Goal: Book appointment/travel/reservation

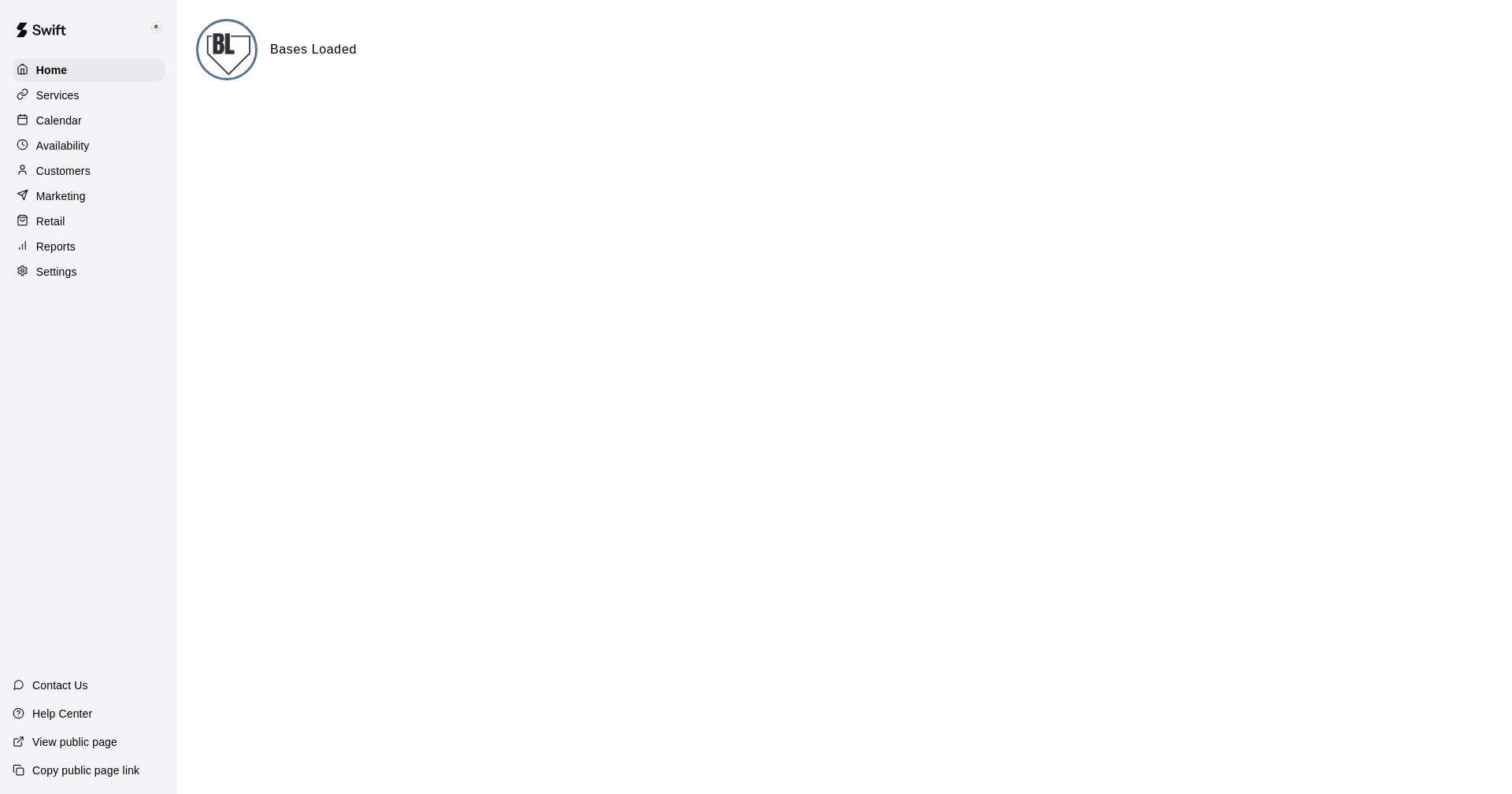
click at [69, 115] on p "Calendar" at bounding box center [59, 120] width 46 height 16
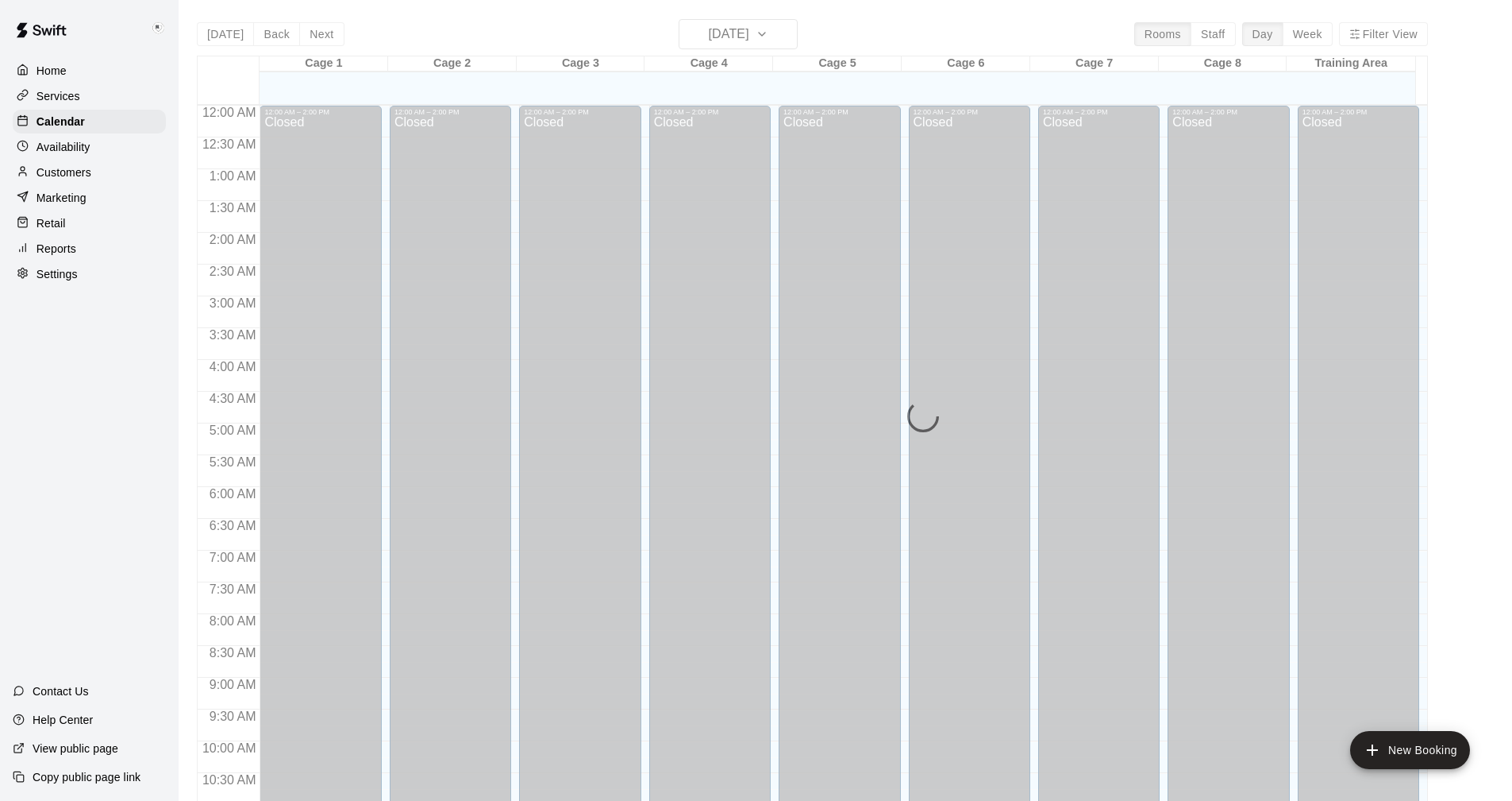
scroll to position [764, 0]
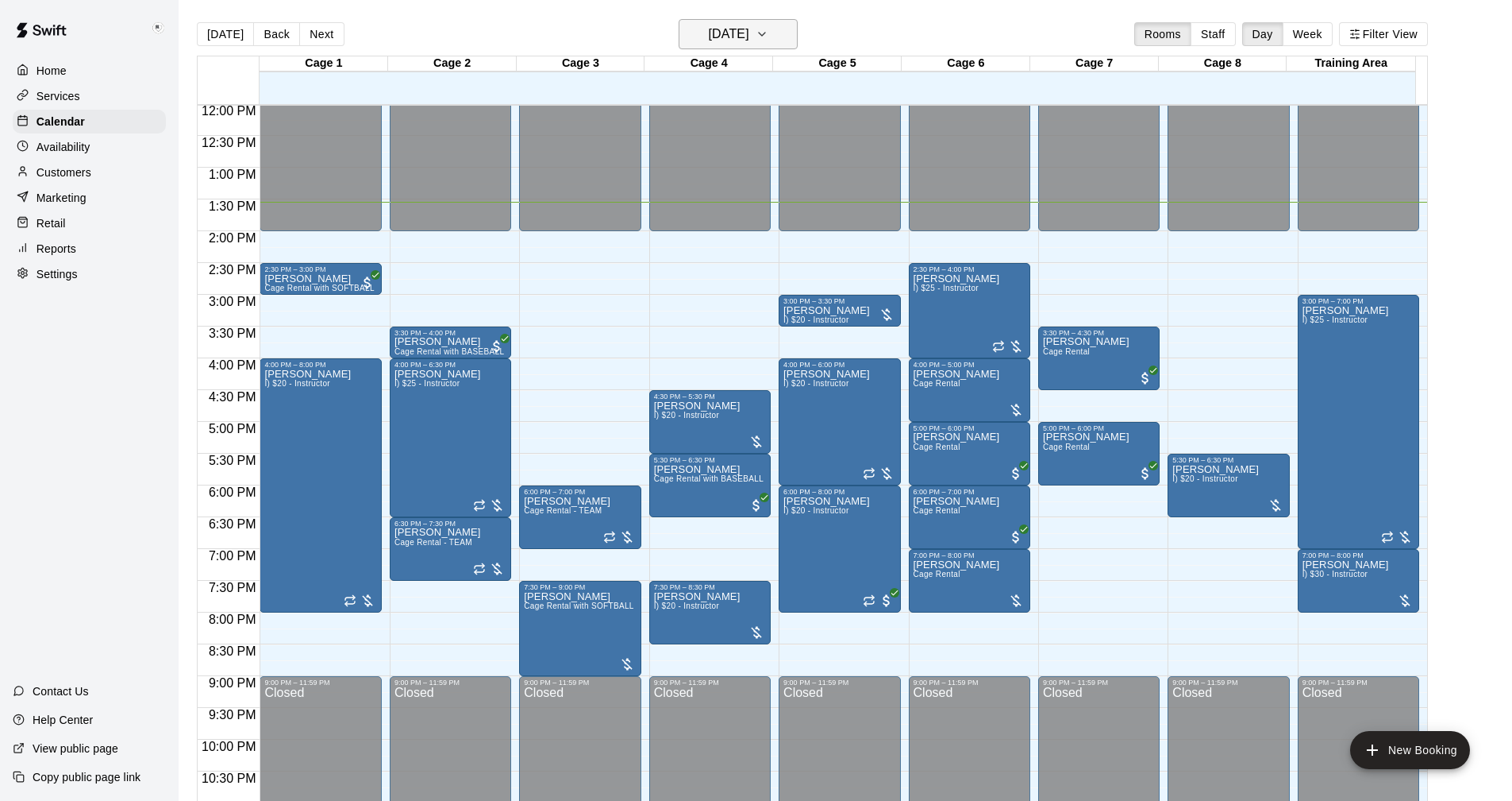
click at [768, 34] on icon "button" at bounding box center [762, 34] width 12 height 19
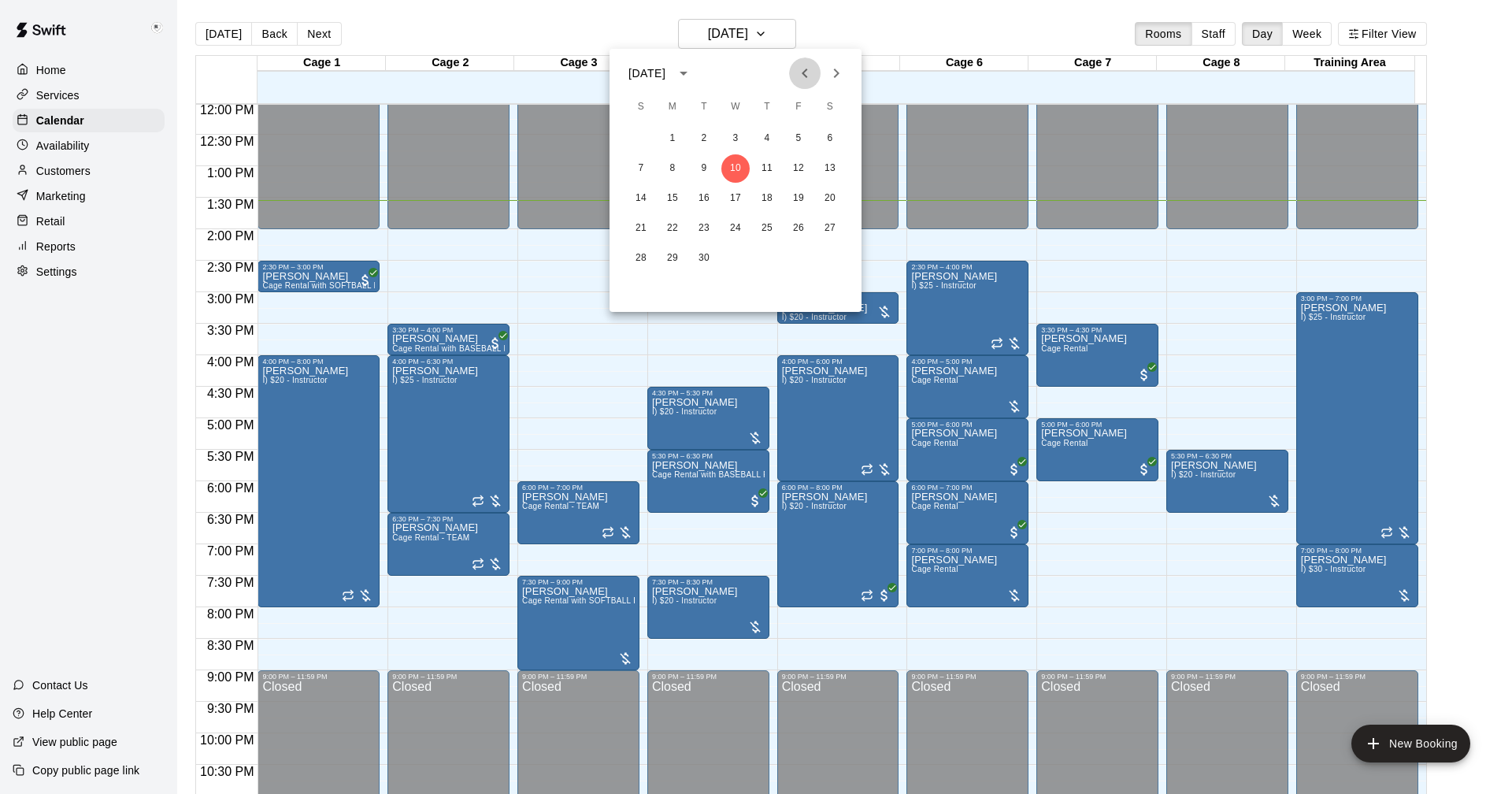
click at [799, 78] on icon "Previous month" at bounding box center [804, 72] width 19 height 19
click at [681, 261] on button "25" at bounding box center [672, 258] width 28 height 28
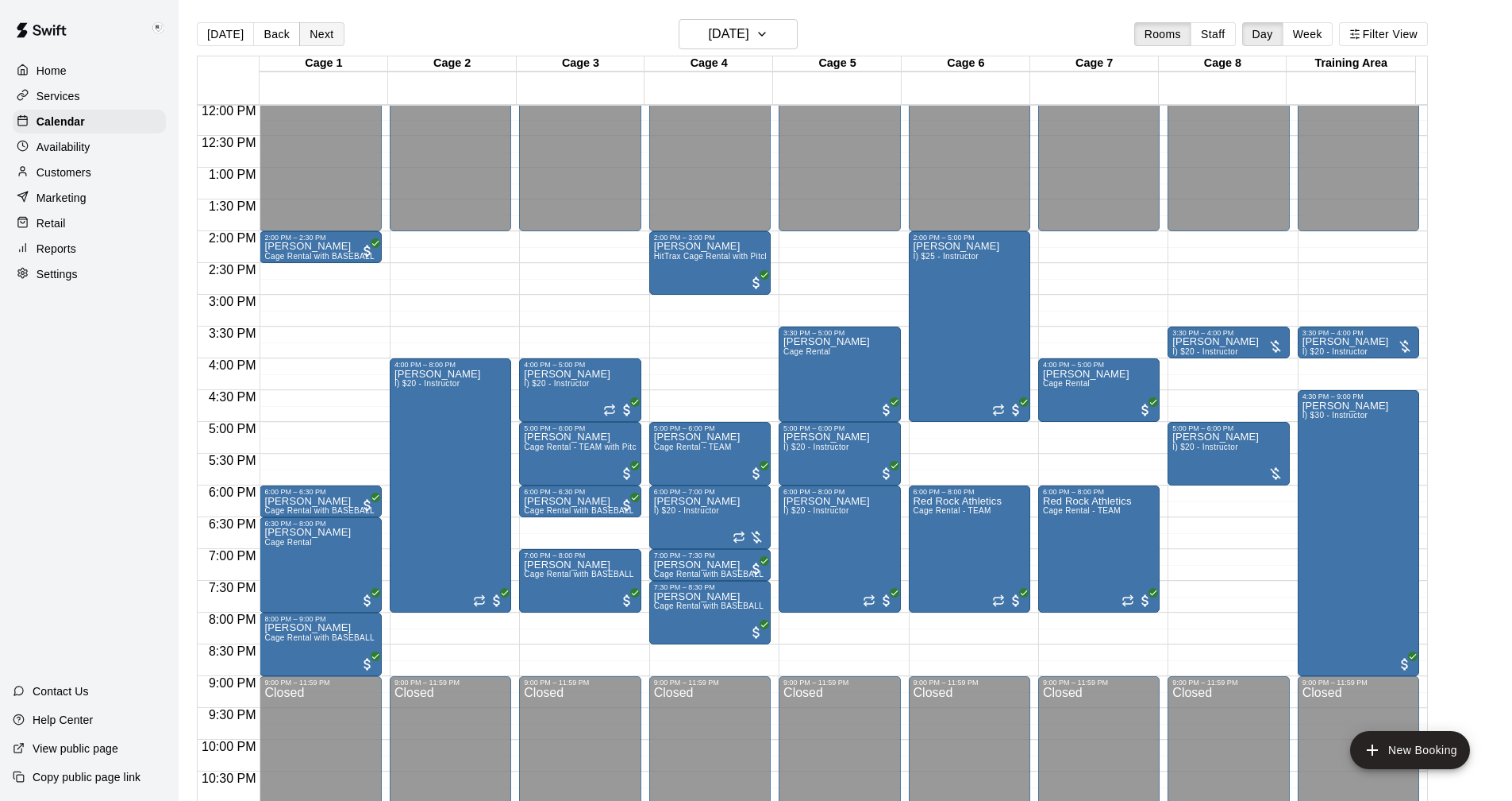
click at [322, 39] on button "Next" at bounding box center [321, 34] width 45 height 24
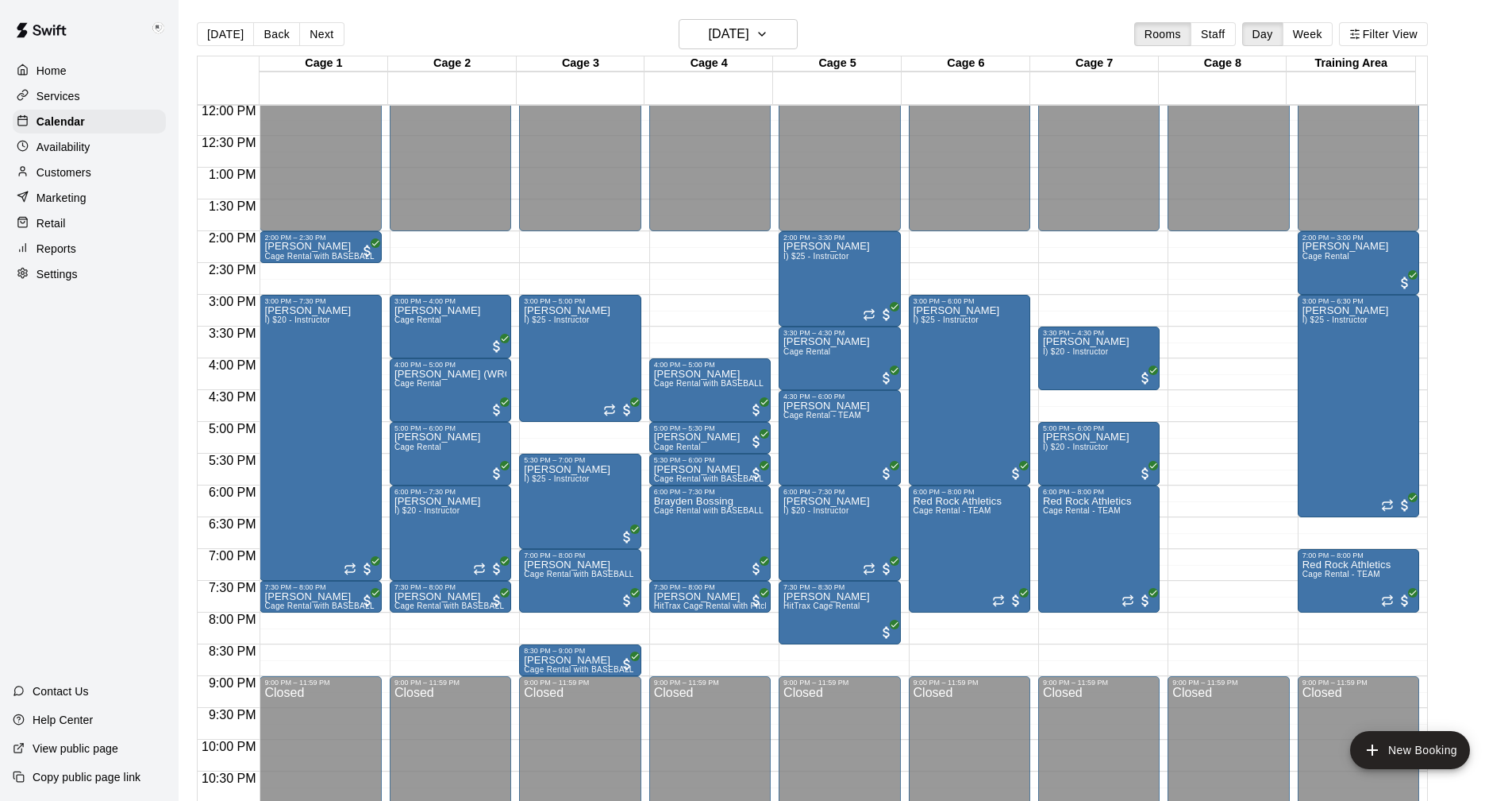
click at [313, 34] on button "Next" at bounding box center [321, 34] width 45 height 24
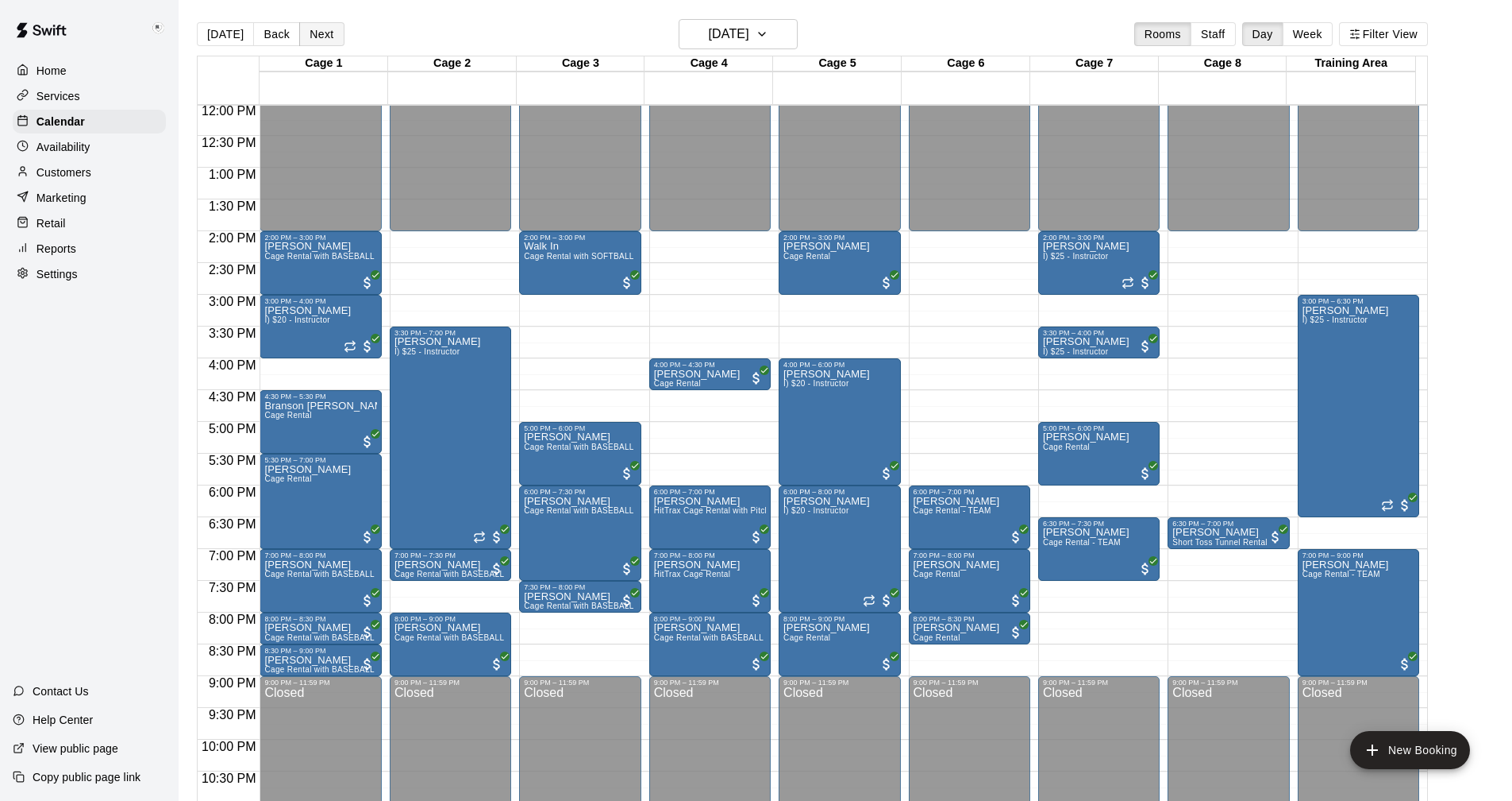
click at [319, 27] on button "Next" at bounding box center [321, 34] width 45 height 24
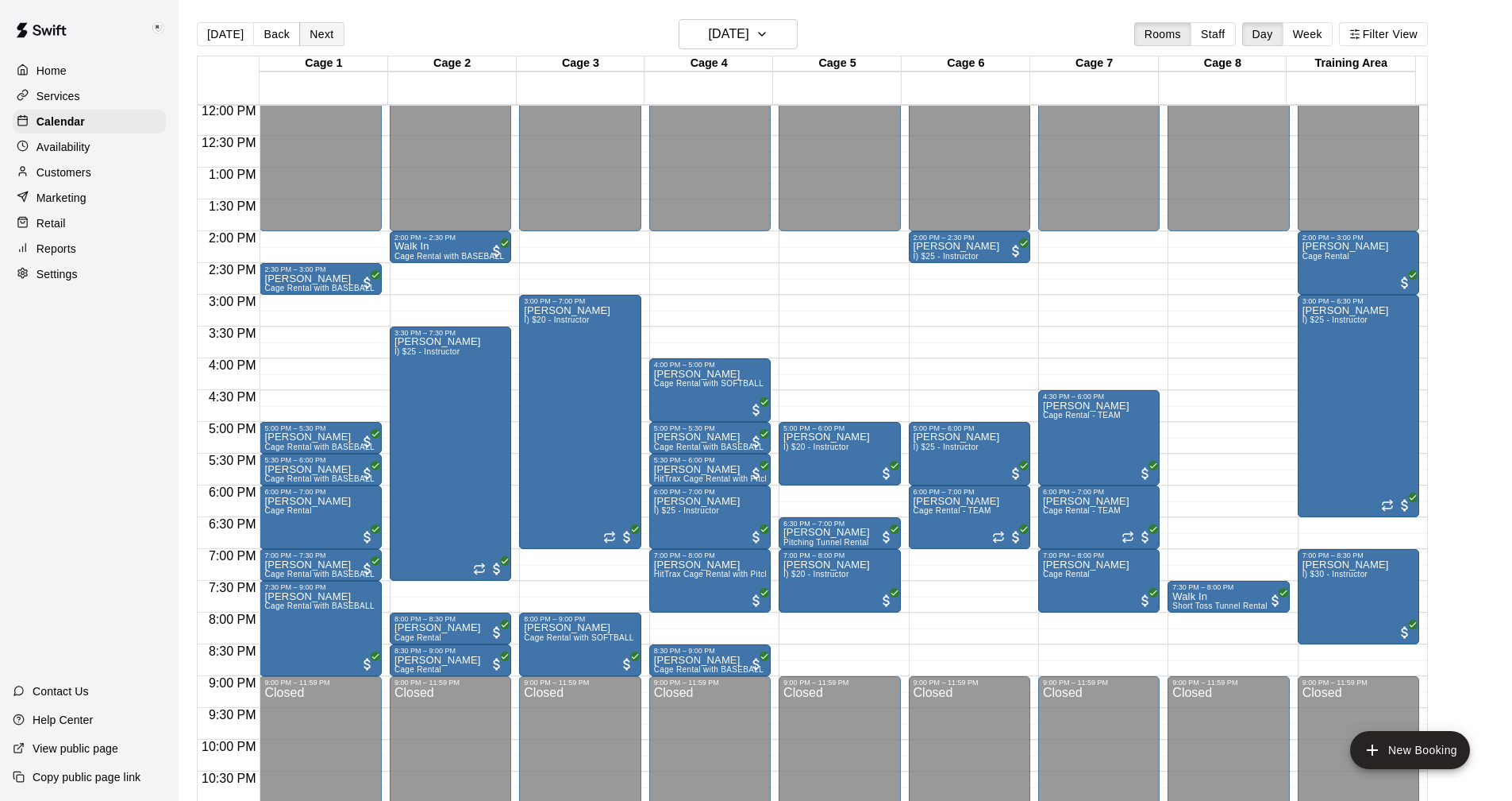
click at [321, 35] on button "Next" at bounding box center [321, 34] width 45 height 24
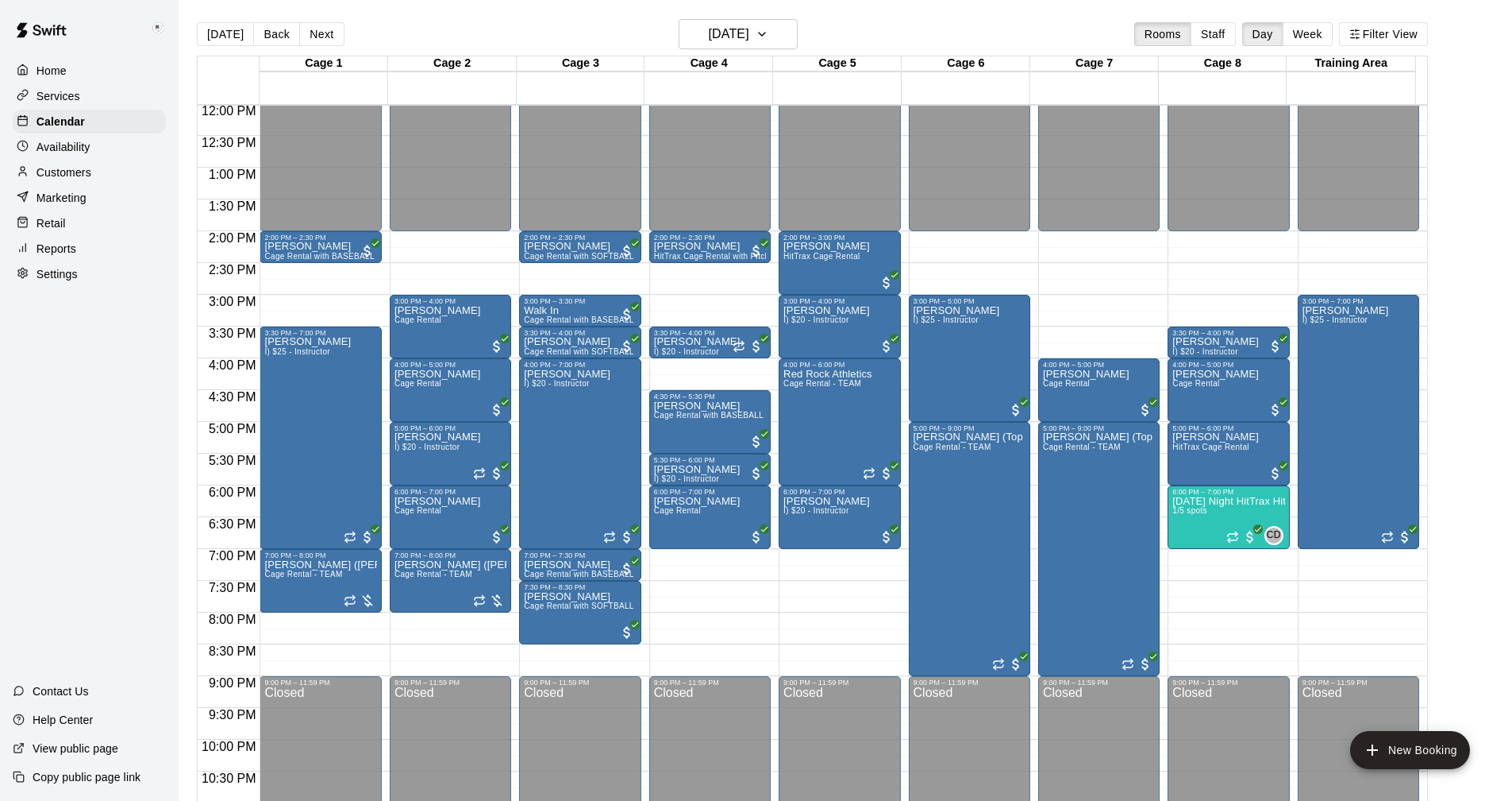
click at [314, 31] on button "Next" at bounding box center [321, 34] width 45 height 24
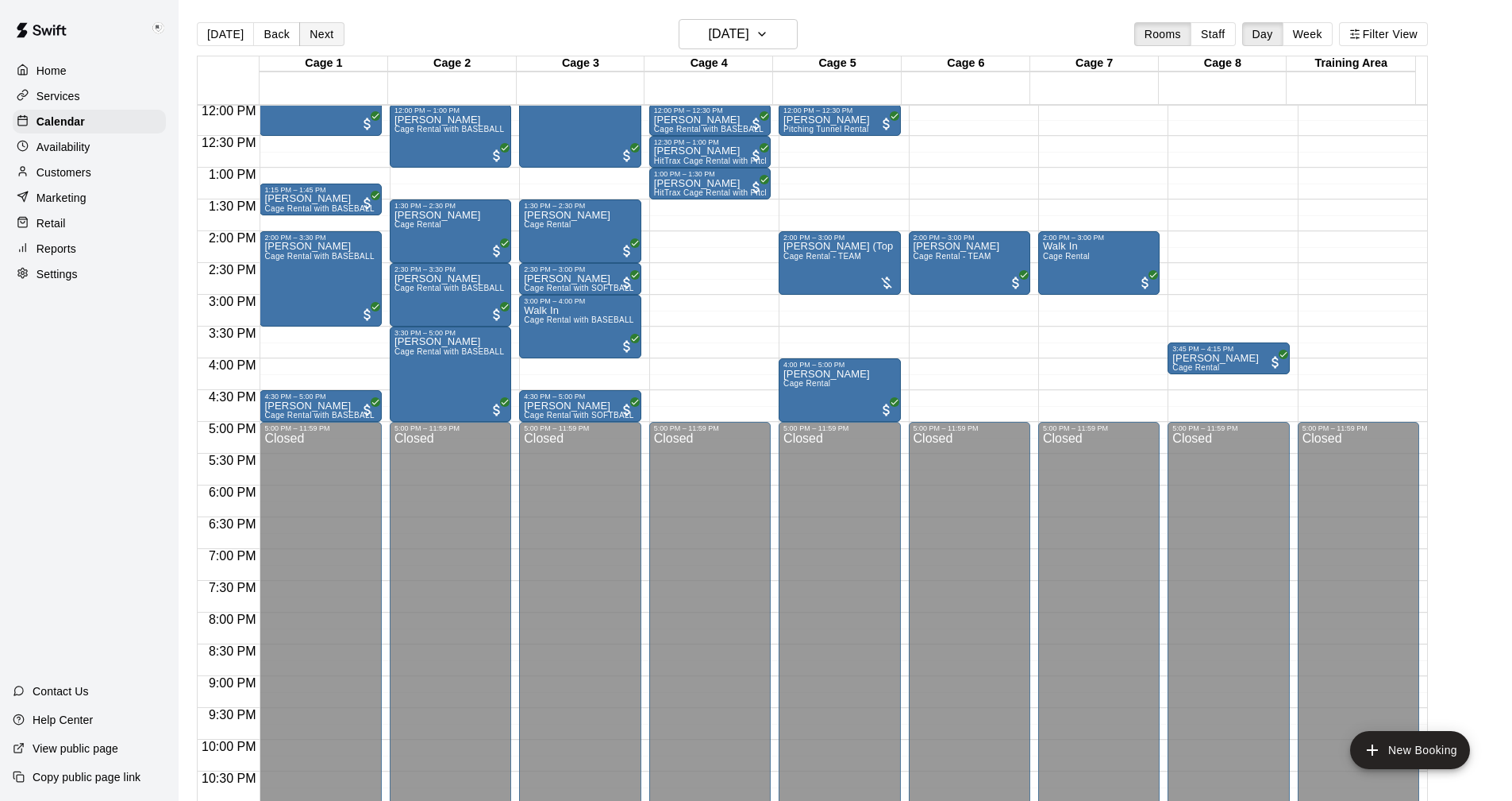
click at [314, 34] on button "Next" at bounding box center [321, 34] width 45 height 24
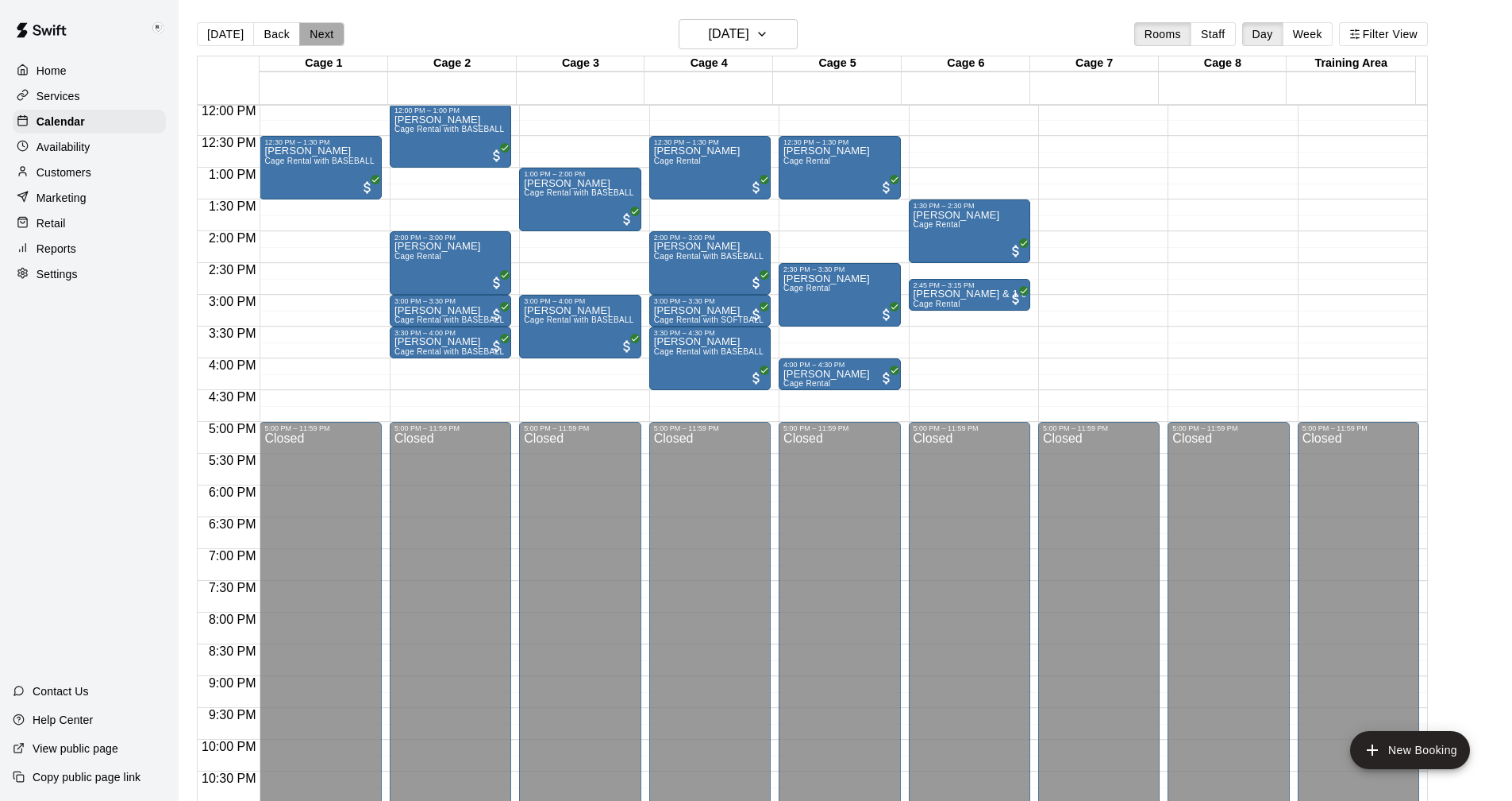
click at [313, 38] on button "Next" at bounding box center [321, 34] width 45 height 24
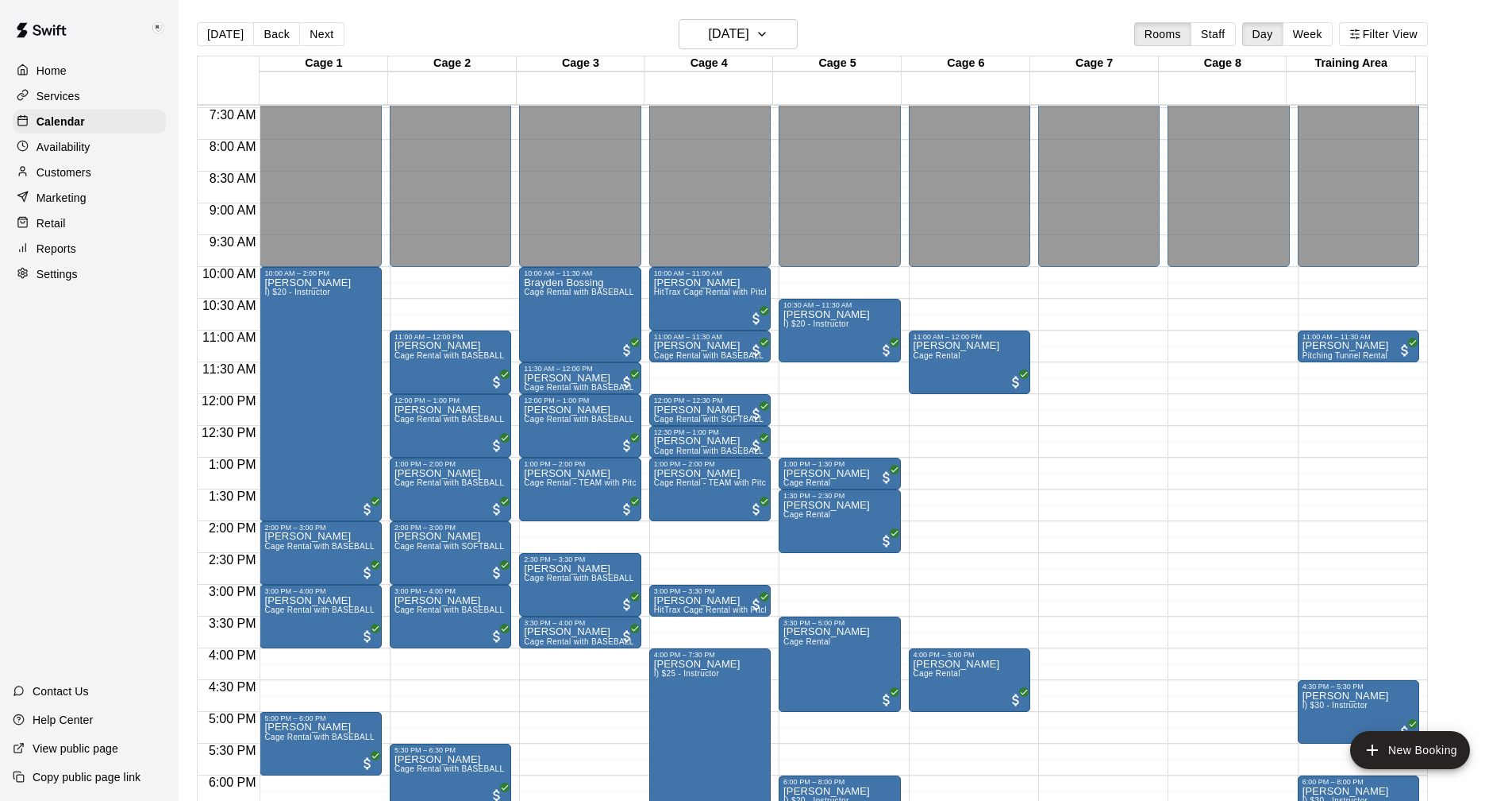
scroll to position [446, 0]
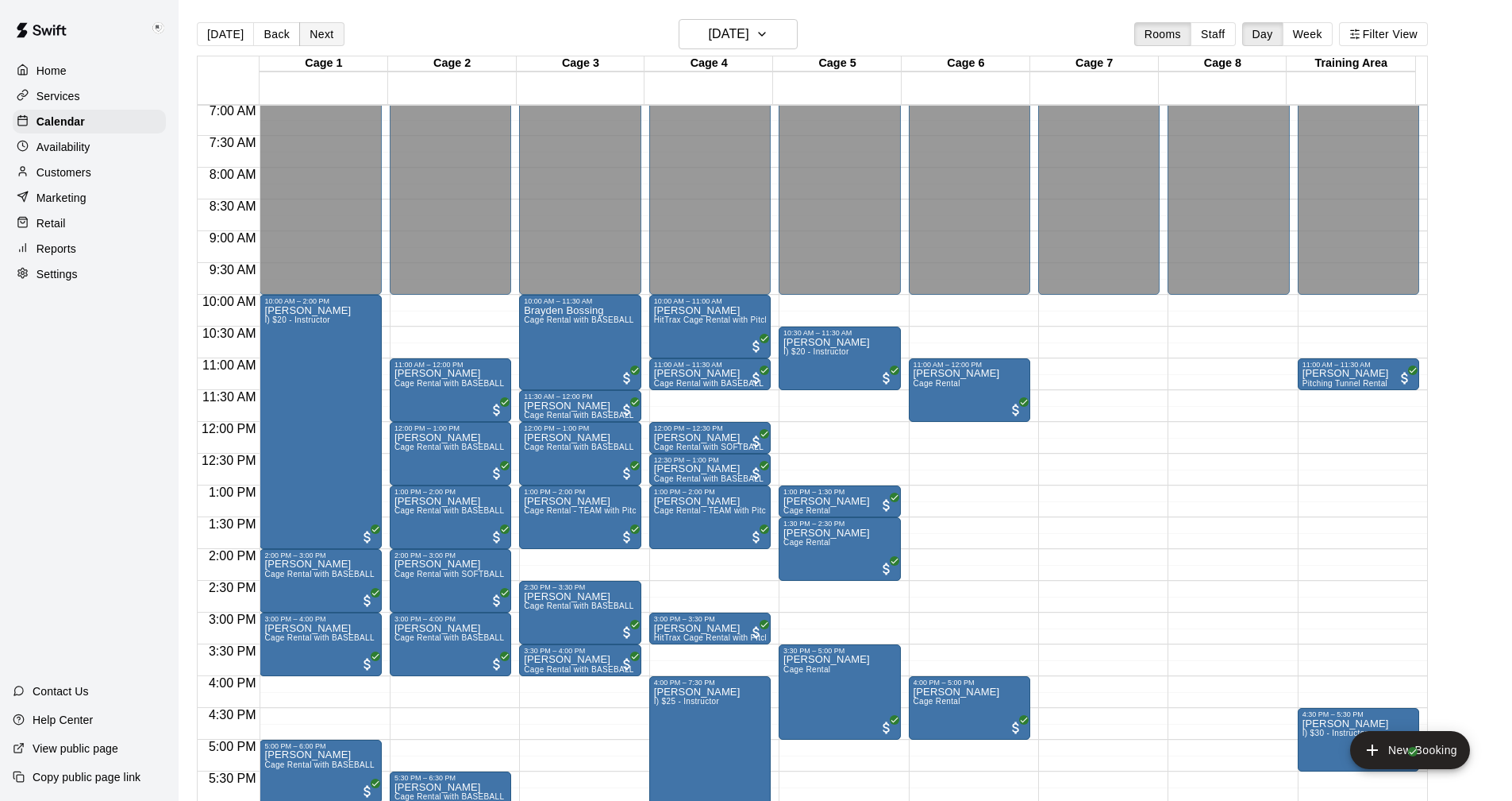
click at [306, 31] on button "Next" at bounding box center [321, 34] width 45 height 24
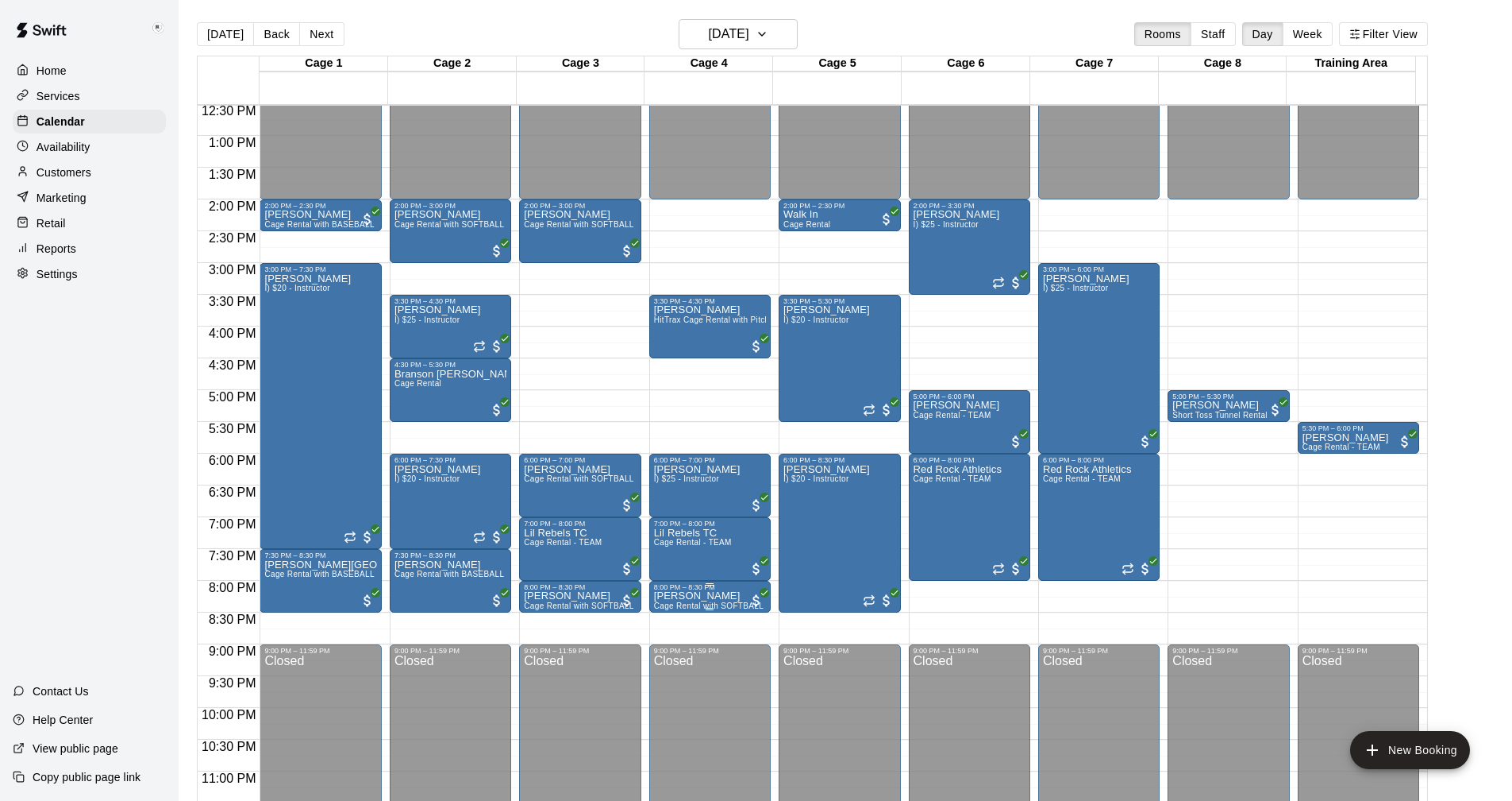
scroll to position [813, 0]
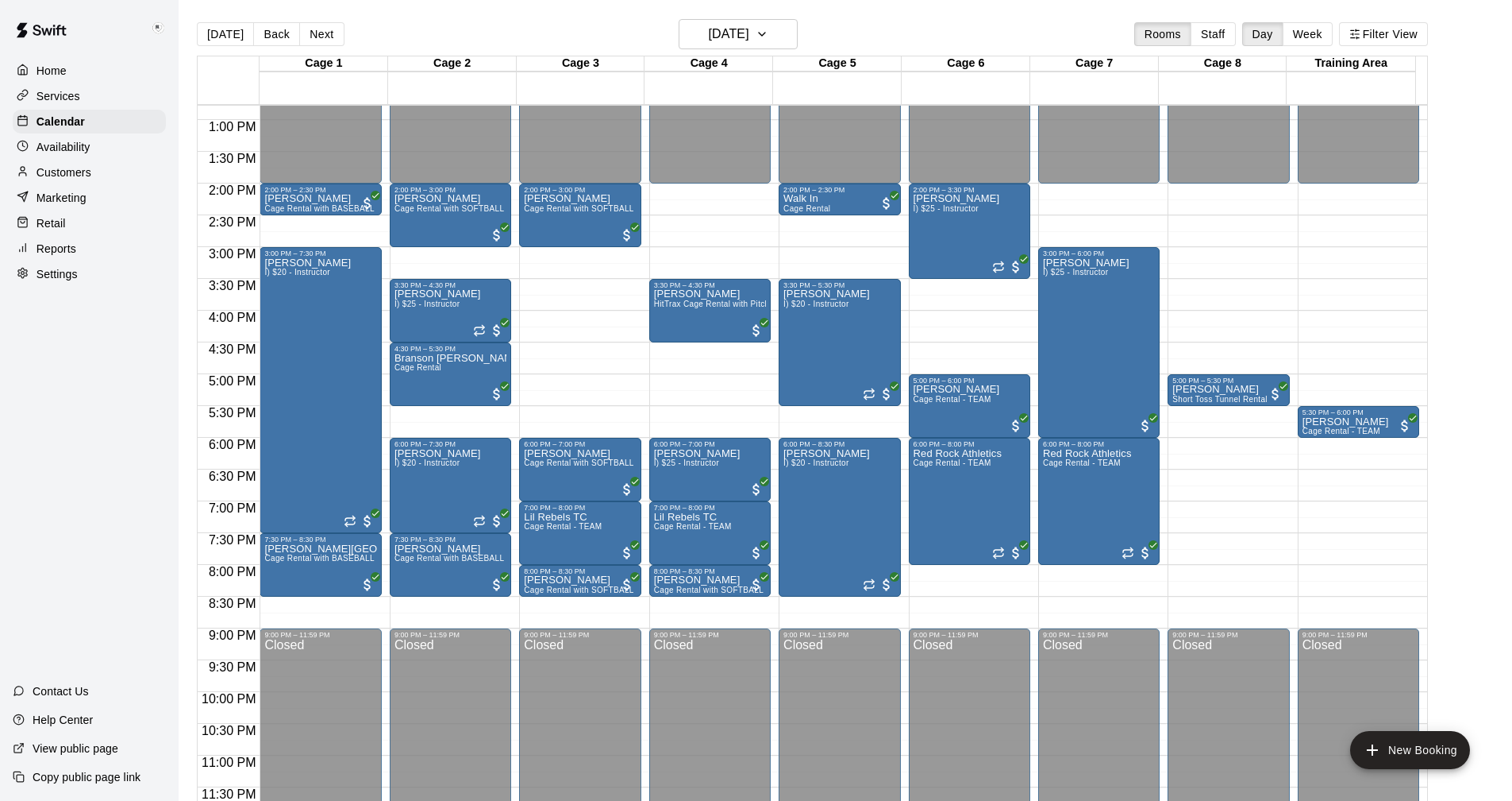
drag, startPoint x: 324, startPoint y: 36, endPoint x: 318, endPoint y: 133, distance: 97.2
click at [324, 36] on button "Next" at bounding box center [321, 34] width 45 height 24
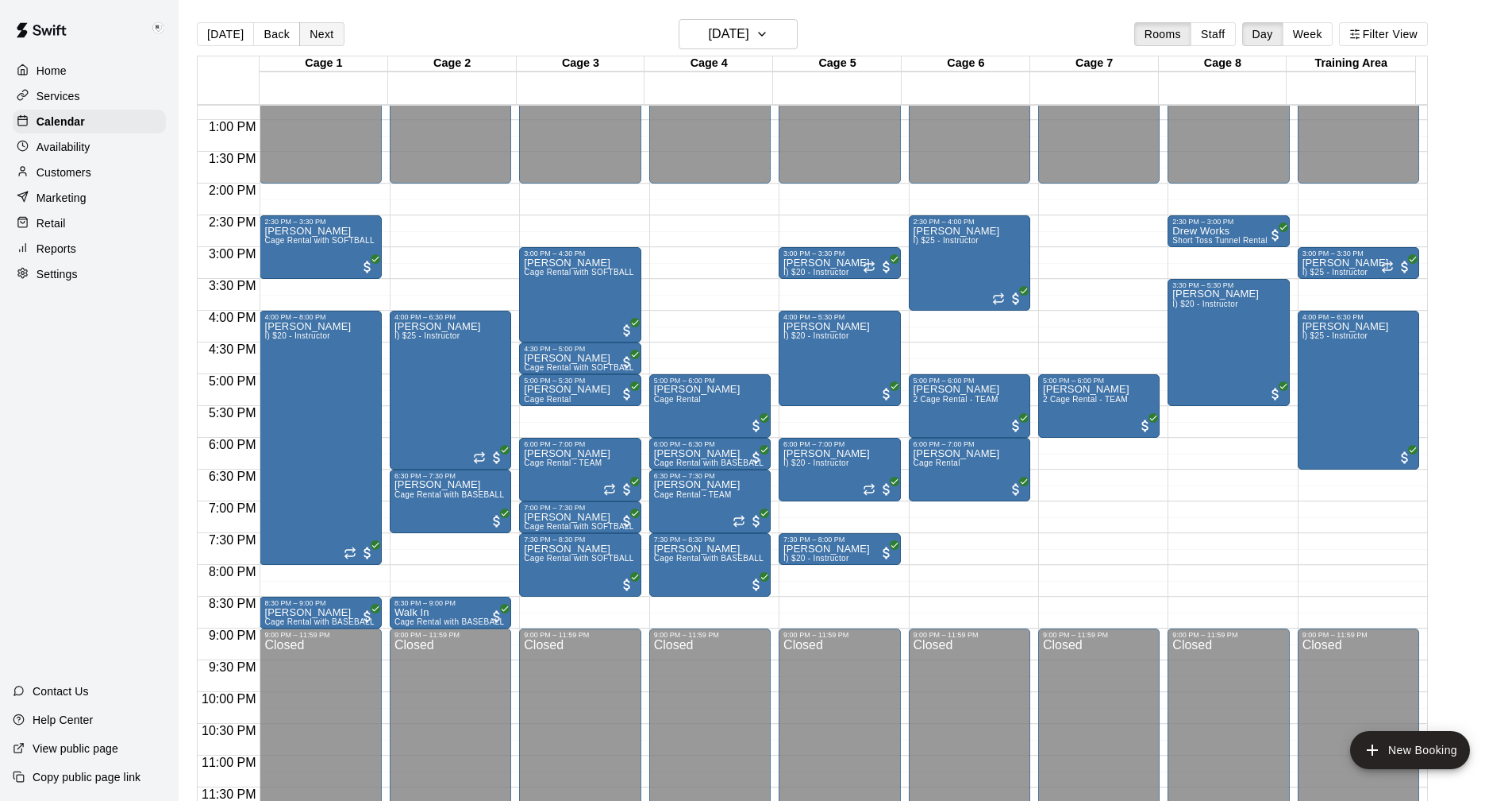
click at [317, 35] on button "Next" at bounding box center [321, 34] width 45 height 24
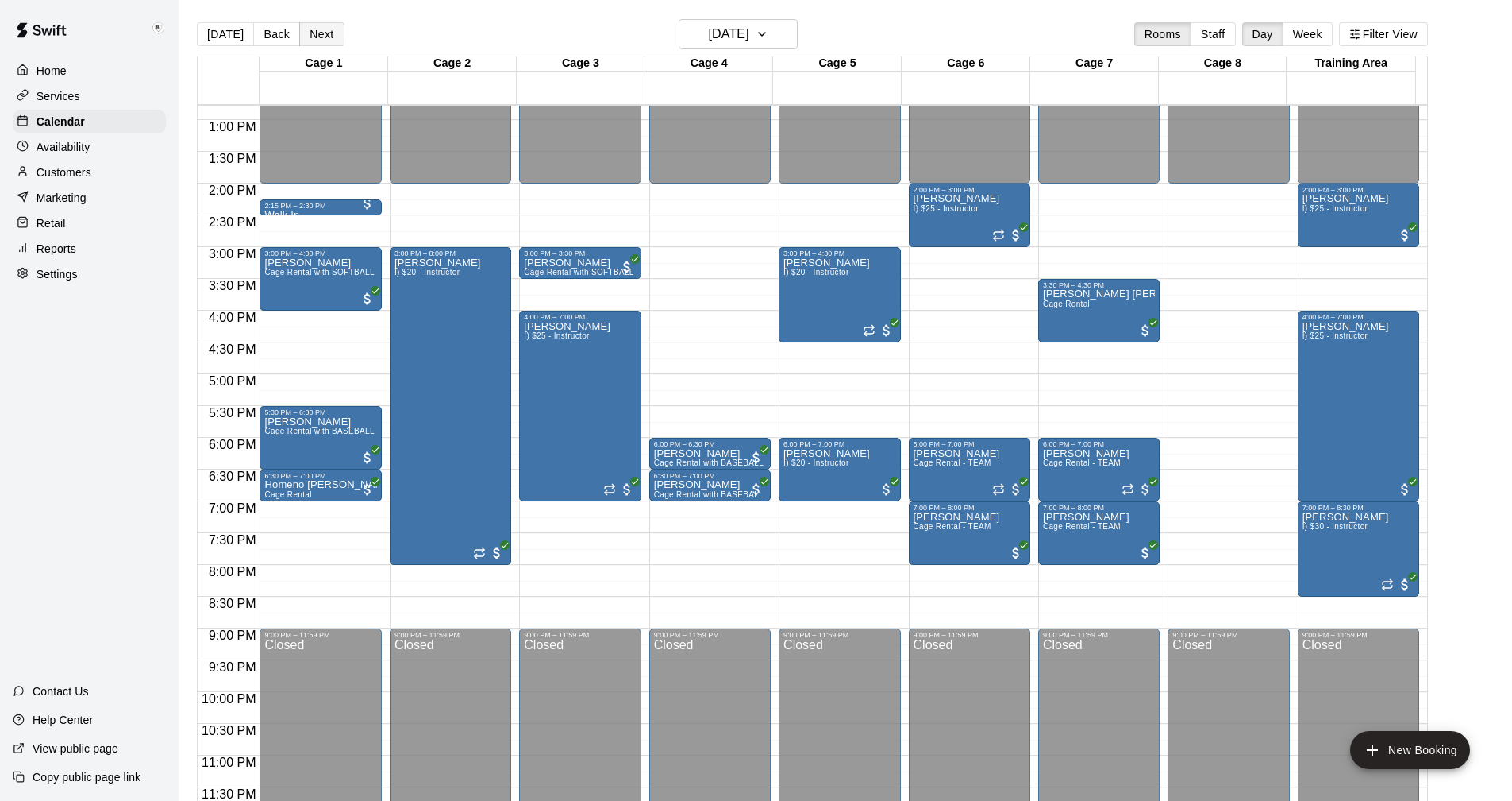
click at [315, 32] on button "Next" at bounding box center [321, 34] width 45 height 24
